Goal: Information Seeking & Learning: Learn about a topic

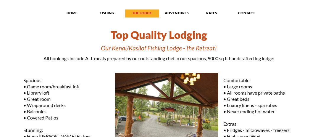
click at [133, 14] on p "THE LODGE" at bounding box center [142, 13] width 34 height 5
click at [141, 16] on div "THE LODGE" at bounding box center [142, 14] width 34 height 6
click at [141, 15] on p "THE LODGE" at bounding box center [142, 13] width 34 height 5
click at [141, 12] on p "THE LODGE" at bounding box center [142, 13] width 34 height 5
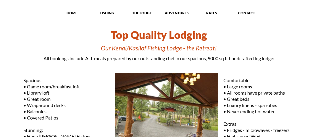
click at [141, 13] on p "THE LODGE" at bounding box center [142, 13] width 34 height 5
click at [208, 9] on div "RATES" at bounding box center [212, 13] width 34 height 8
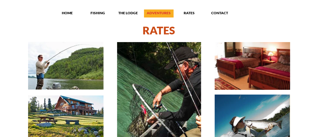
click at [150, 13] on p "ADVENTURES" at bounding box center [159, 13] width 30 height 5
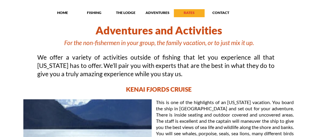
click at [190, 10] on p "RATES" at bounding box center [189, 12] width 31 height 5
